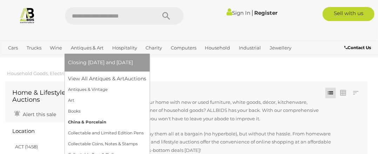
click at [94, 122] on link "China & Porcelain" at bounding box center [107, 122] width 78 height 11
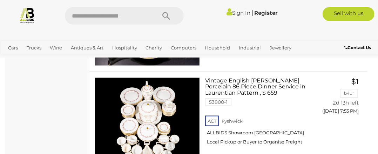
scroll to position [3169, 0]
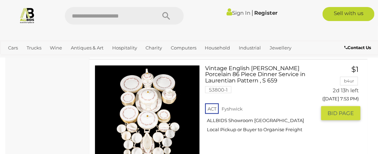
click at [143, 112] on img at bounding box center [147, 118] width 104 height 104
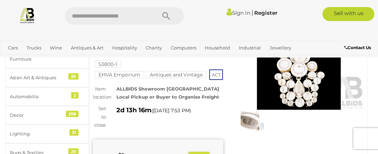
scroll to position [105, 0]
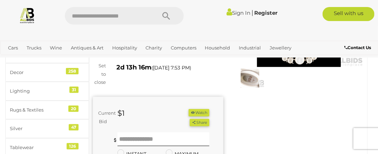
click at [247, 80] on img at bounding box center [250, 78] width 29 height 19
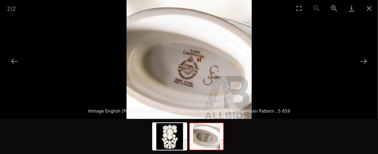
scroll to position [102, 0]
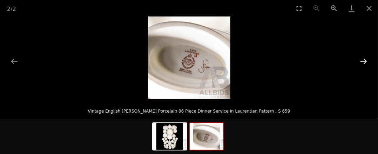
click at [364, 60] on button "Next slide" at bounding box center [363, 61] width 15 height 14
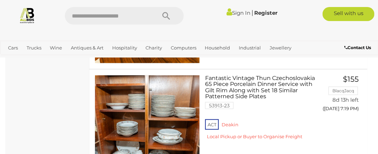
scroll to position [3942, 0]
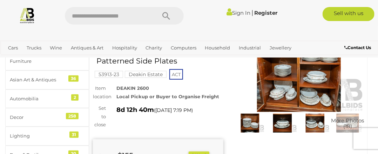
scroll to position [70, 0]
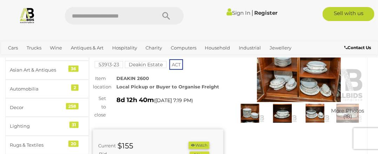
click at [251, 117] on img at bounding box center [250, 113] width 29 height 19
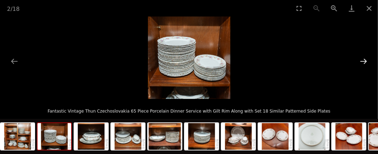
click at [361, 62] on button "Next slide" at bounding box center [363, 61] width 15 height 14
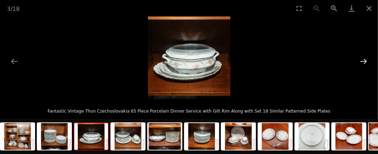
click at [361, 62] on button "Next slide" at bounding box center [363, 61] width 15 height 14
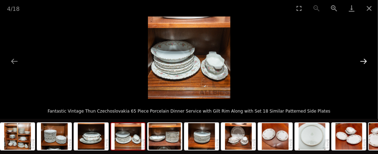
click at [361, 62] on button "Next slide" at bounding box center [363, 61] width 15 height 14
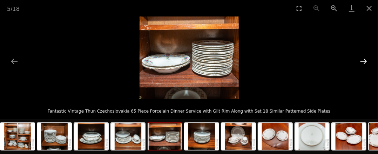
click at [361, 62] on button "Next slide" at bounding box center [363, 61] width 15 height 14
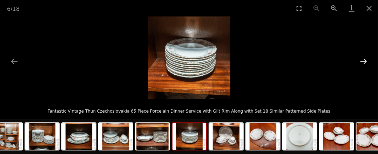
click at [361, 62] on button "Next slide" at bounding box center [363, 61] width 15 height 14
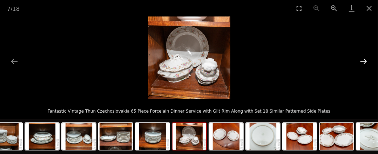
click at [361, 62] on button "Next slide" at bounding box center [363, 61] width 15 height 14
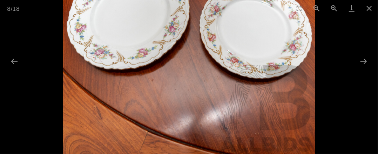
scroll to position [76, 0]
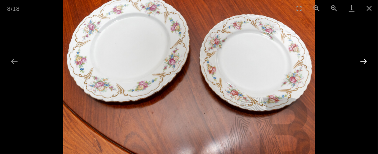
click at [363, 60] on button "Next slide" at bounding box center [363, 61] width 15 height 14
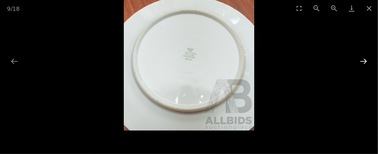
scroll to position [54, 0]
click at [365, 57] on button "Next slide" at bounding box center [363, 61] width 15 height 14
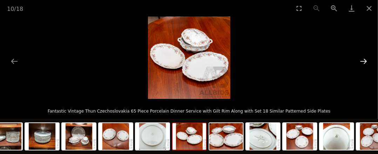
click at [362, 60] on button "Next slide" at bounding box center [363, 61] width 15 height 14
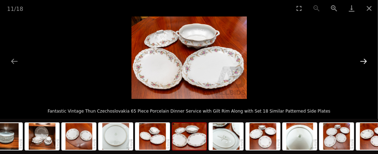
click at [366, 62] on button "Next slide" at bounding box center [363, 61] width 15 height 14
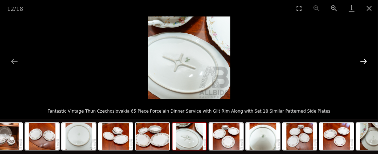
click at [371, 60] on button "Next slide" at bounding box center [363, 61] width 15 height 14
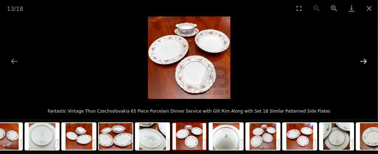
click at [367, 58] on button "Next slide" at bounding box center [363, 61] width 15 height 14
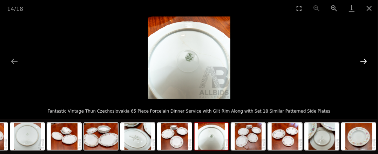
click at [369, 57] on button "Next slide" at bounding box center [363, 61] width 15 height 14
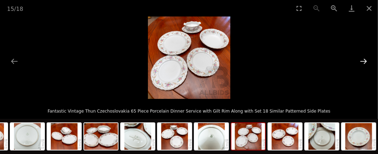
click at [367, 57] on button "Next slide" at bounding box center [363, 61] width 15 height 14
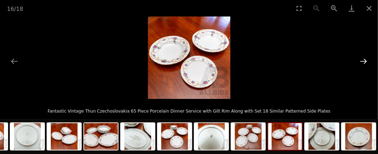
click at [366, 60] on button "Next slide" at bounding box center [363, 61] width 15 height 14
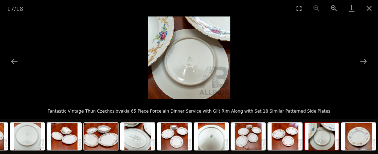
click at [372, 55] on picture at bounding box center [189, 57] width 378 height 82
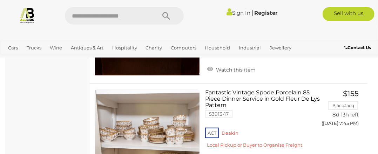
scroll to position [4899, 0]
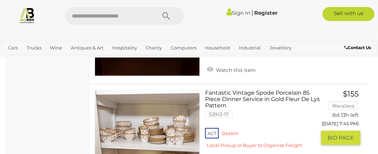
click at [157, 103] on link at bounding box center [147, 142] width 105 height 105
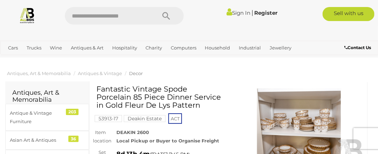
click at [294, 115] on img at bounding box center [299, 130] width 130 height 84
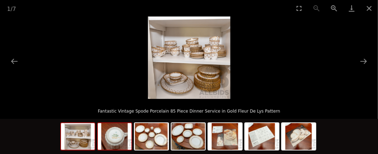
click at [114, 140] on img at bounding box center [115, 136] width 34 height 27
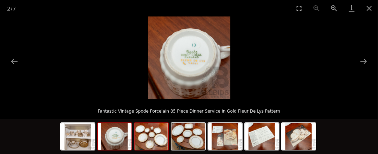
click at [150, 136] on img at bounding box center [152, 136] width 34 height 27
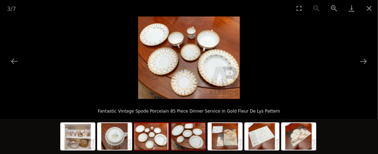
click at [188, 140] on img at bounding box center [188, 136] width 34 height 27
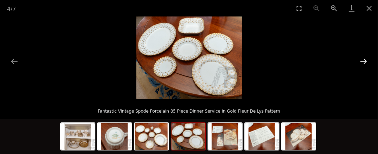
click at [362, 60] on button "Next slide" at bounding box center [363, 61] width 15 height 14
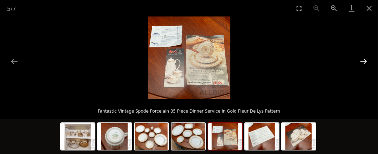
click at [362, 60] on button "Next slide" at bounding box center [363, 61] width 15 height 14
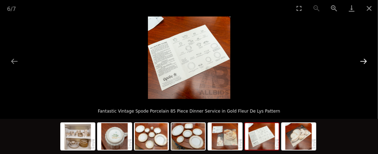
click at [362, 60] on button "Next slide" at bounding box center [363, 61] width 15 height 14
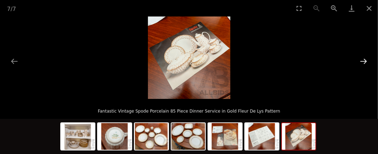
click at [362, 60] on button "Next slide" at bounding box center [363, 61] width 15 height 14
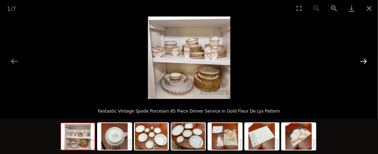
click at [362, 60] on button "Next slide" at bounding box center [363, 61] width 15 height 14
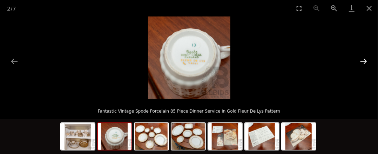
click at [361, 60] on button "Next slide" at bounding box center [363, 61] width 15 height 14
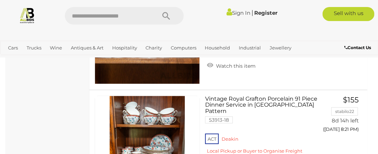
scroll to position [5836, 0]
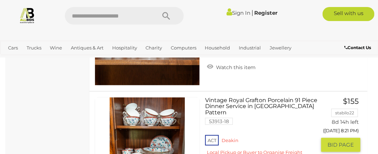
click at [145, 122] on link at bounding box center [147, 149] width 105 height 105
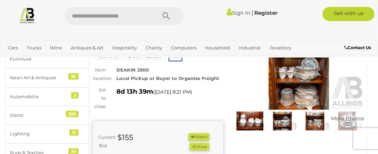
scroll to position [70, 0]
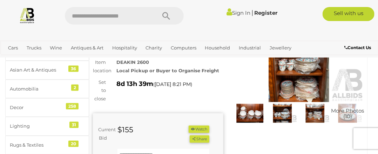
click at [255, 115] on img at bounding box center [250, 113] width 29 height 19
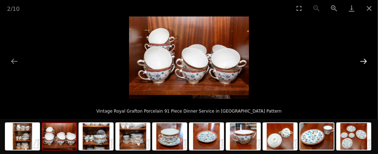
click at [364, 60] on button "Next slide" at bounding box center [363, 61] width 15 height 14
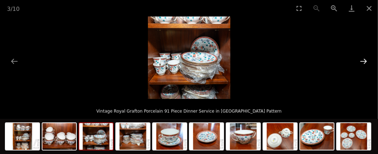
click at [364, 60] on button "Next slide" at bounding box center [363, 61] width 15 height 14
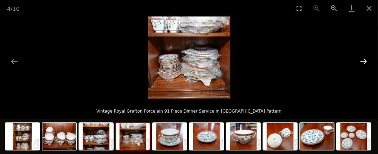
click at [364, 60] on button "Next slide" at bounding box center [363, 61] width 15 height 14
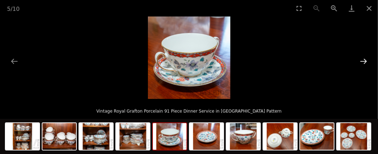
click at [364, 60] on button "Next slide" at bounding box center [363, 61] width 15 height 14
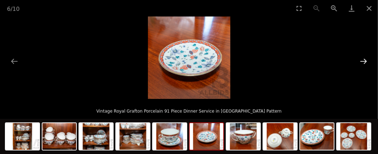
click at [364, 60] on button "Next slide" at bounding box center [363, 61] width 15 height 14
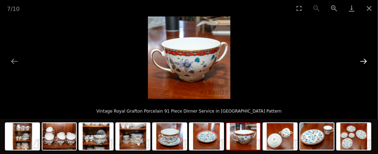
click at [364, 60] on button "Next slide" at bounding box center [363, 61] width 15 height 14
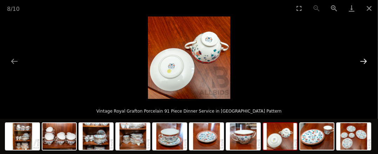
click at [364, 60] on button "Next slide" at bounding box center [363, 61] width 15 height 14
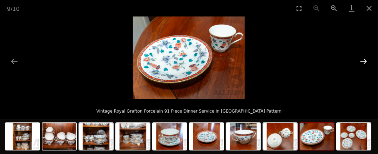
click at [364, 60] on button "Next slide" at bounding box center [363, 61] width 15 height 14
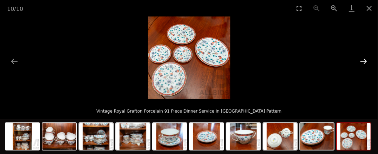
click at [364, 60] on button "Next slide" at bounding box center [363, 61] width 15 height 14
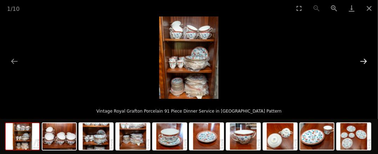
click at [364, 60] on button "Next slide" at bounding box center [363, 61] width 15 height 14
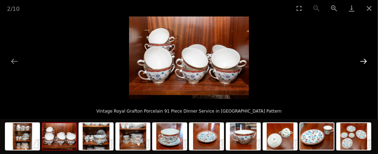
click at [364, 60] on button "Next slide" at bounding box center [363, 61] width 15 height 14
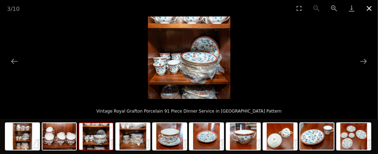
click at [367, 7] on button "Close gallery" at bounding box center [369, 8] width 18 height 16
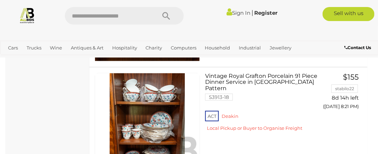
scroll to position [5930, 0]
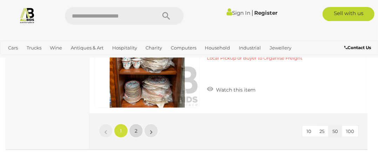
click at [135, 128] on span "2" at bounding box center [136, 131] width 3 height 6
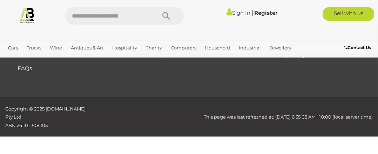
scroll to position [46, 0]
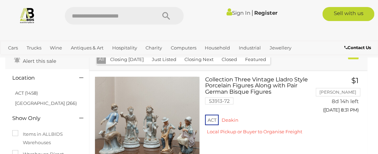
scroll to position [23, 0]
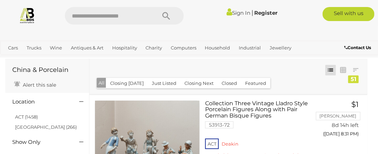
scroll to position [46, 0]
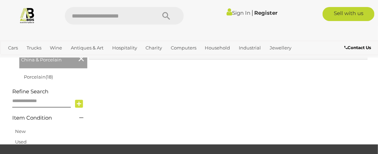
scroll to position [70, 0]
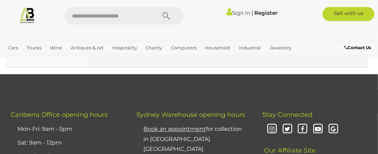
scroll to position [6099, 0]
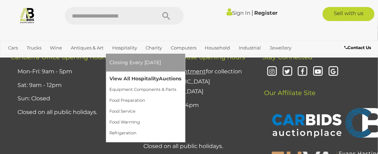
click at [134, 81] on link "View All Hospitality Auctions" at bounding box center [145, 78] width 72 height 11
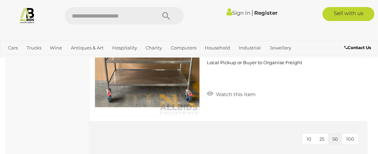
scroll to position [2919, 0]
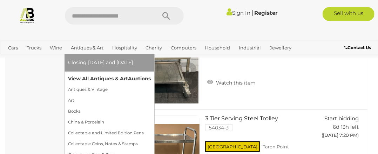
click at [97, 78] on link "View All Antiques & Art Auctions" at bounding box center [109, 78] width 83 height 11
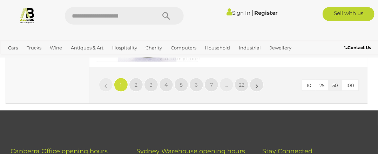
scroll to position [6016, 0]
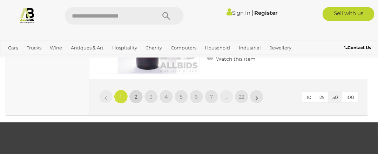
click at [135, 94] on span "2" at bounding box center [136, 97] width 3 height 6
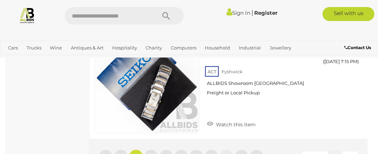
scroll to position [6001, 0]
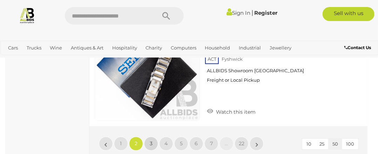
click at [148, 137] on link "3" at bounding box center [151, 144] width 14 height 14
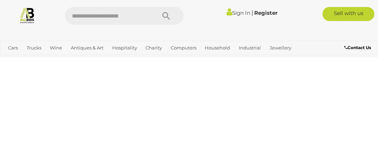
scroll to position [182, 0]
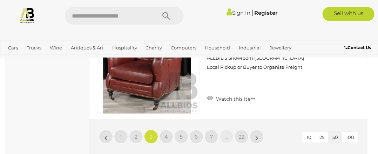
scroll to position [6028, 0]
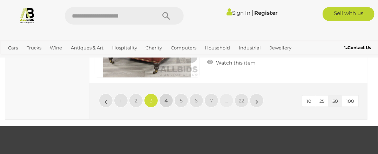
click at [168, 94] on link "4" at bounding box center [166, 101] width 14 height 14
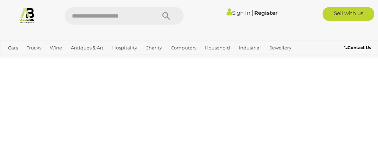
scroll to position [182, 0]
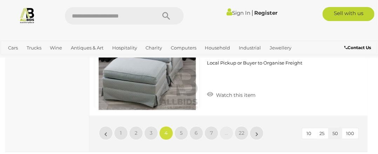
scroll to position [6136, 0]
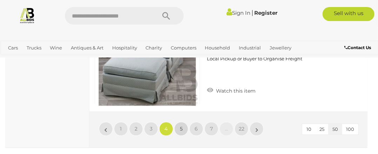
click at [177, 122] on link "5" at bounding box center [181, 129] width 14 height 14
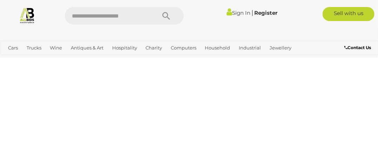
scroll to position [182, 0]
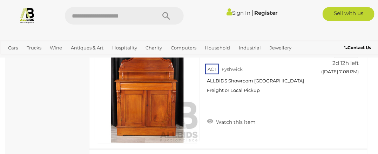
scroll to position [6075, 0]
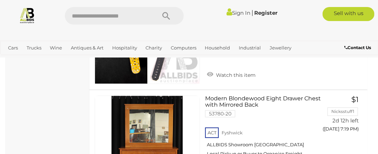
scroll to position [3337, 0]
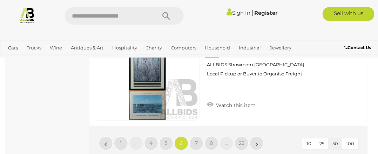
scroll to position [6103, 0]
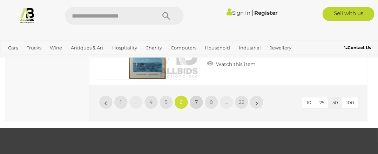
click at [195, 99] on span "7" at bounding box center [196, 102] width 3 height 6
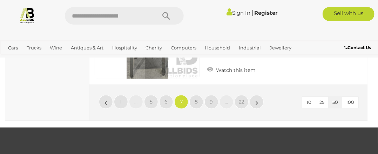
scroll to position [6033, 0]
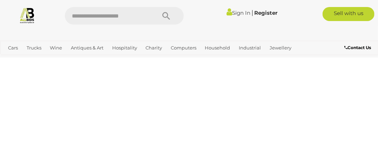
scroll to position [182, 0]
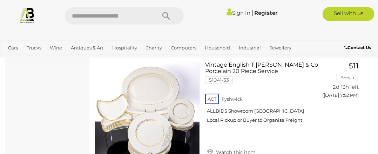
scroll to position [1874, 0]
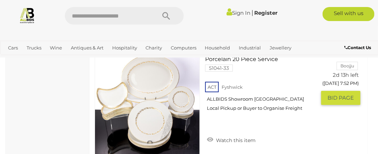
click at [153, 117] on img at bounding box center [147, 102] width 104 height 104
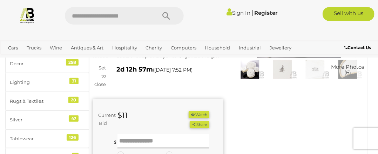
scroll to position [35, 0]
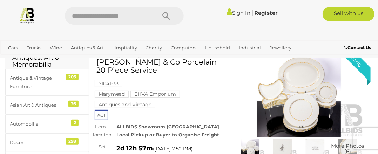
click at [308, 95] on img at bounding box center [299, 95] width 130 height 84
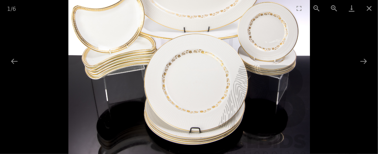
scroll to position [36, 0]
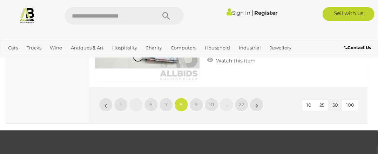
scroll to position [5996, 0]
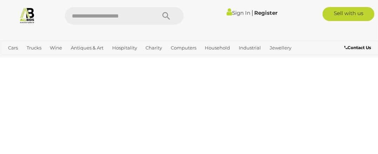
scroll to position [182, 0]
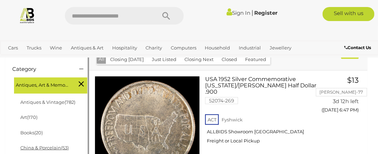
click at [41, 145] on link "China & Porcelain (53)" at bounding box center [44, 148] width 48 height 6
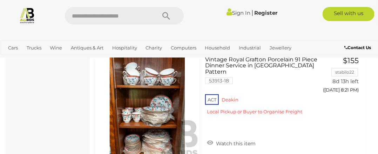
scroll to position [5917, 0]
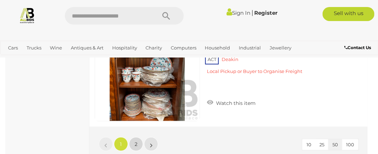
click at [137, 141] on span "2" at bounding box center [136, 144] width 3 height 6
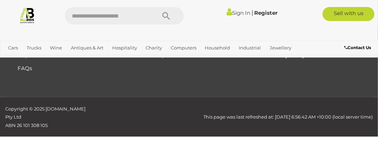
scroll to position [46, 0]
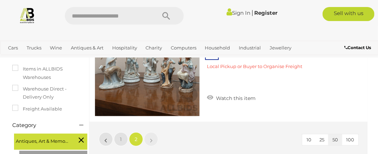
scroll to position [116, 0]
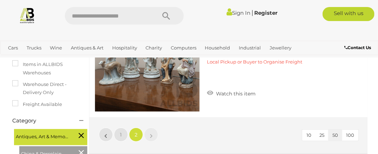
scroll to position [46, 0]
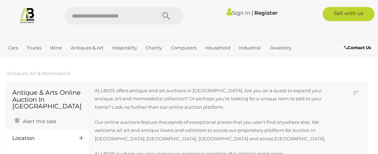
scroll to position [157, 0]
